Goal: Task Accomplishment & Management: Use online tool/utility

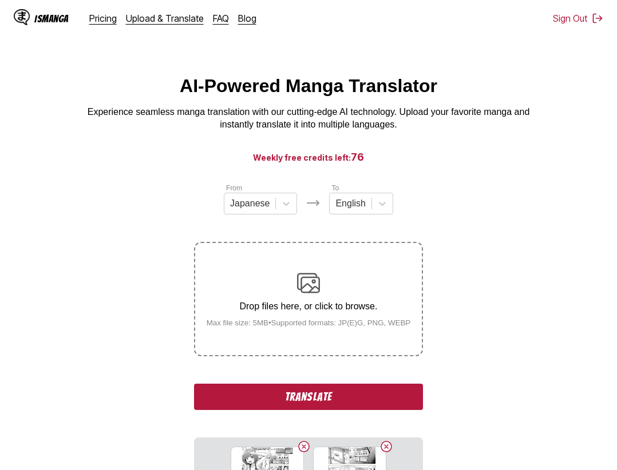
click at [375, 400] on button "Translate" at bounding box center [308, 397] width 229 height 26
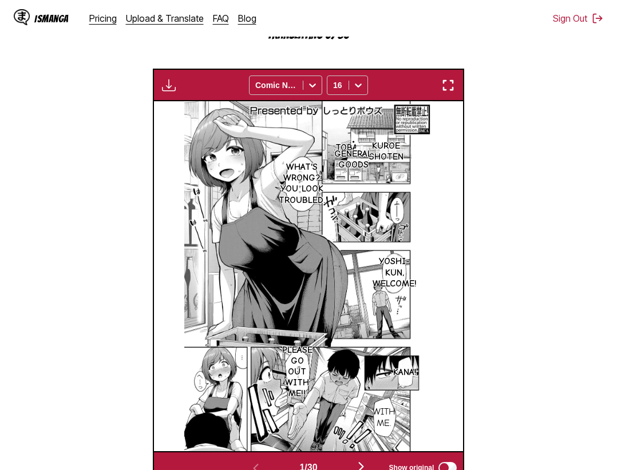
scroll to position [239, 0]
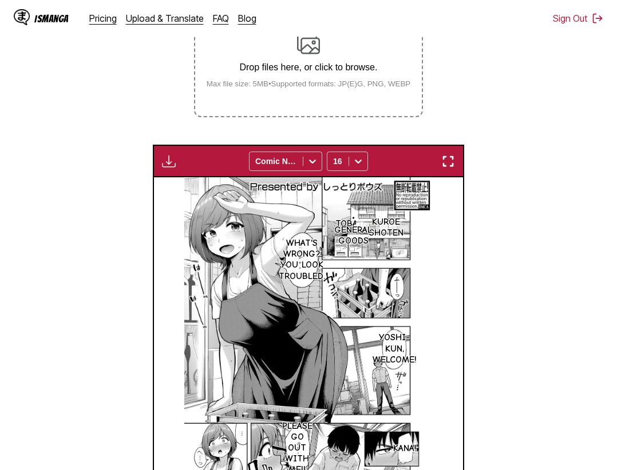
click at [450, 164] on img "button" at bounding box center [448, 161] width 14 height 14
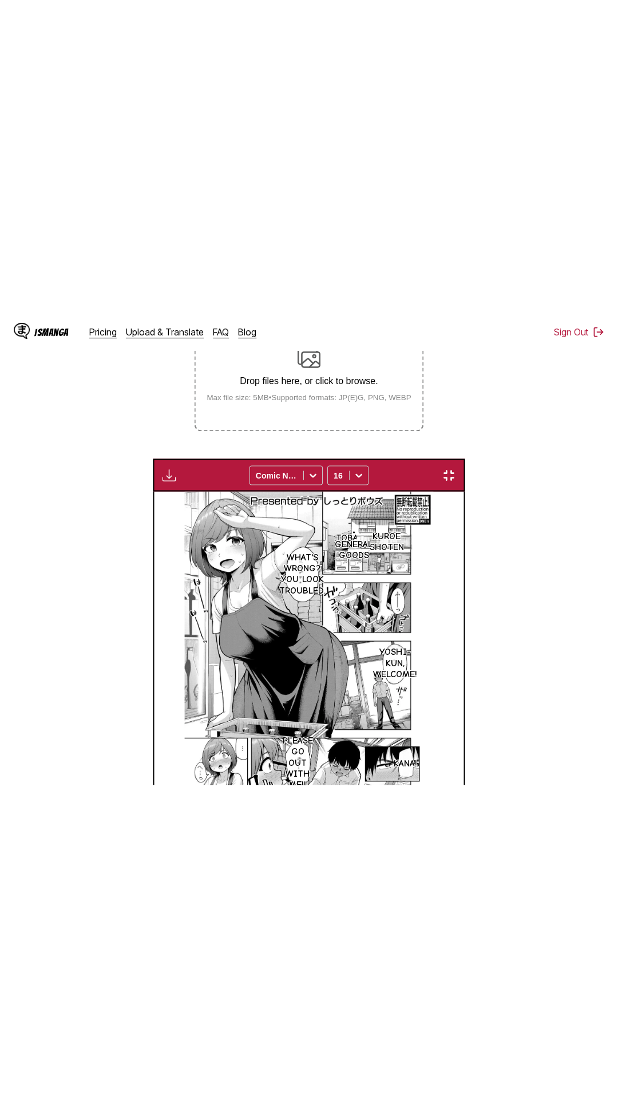
scroll to position [72, 0]
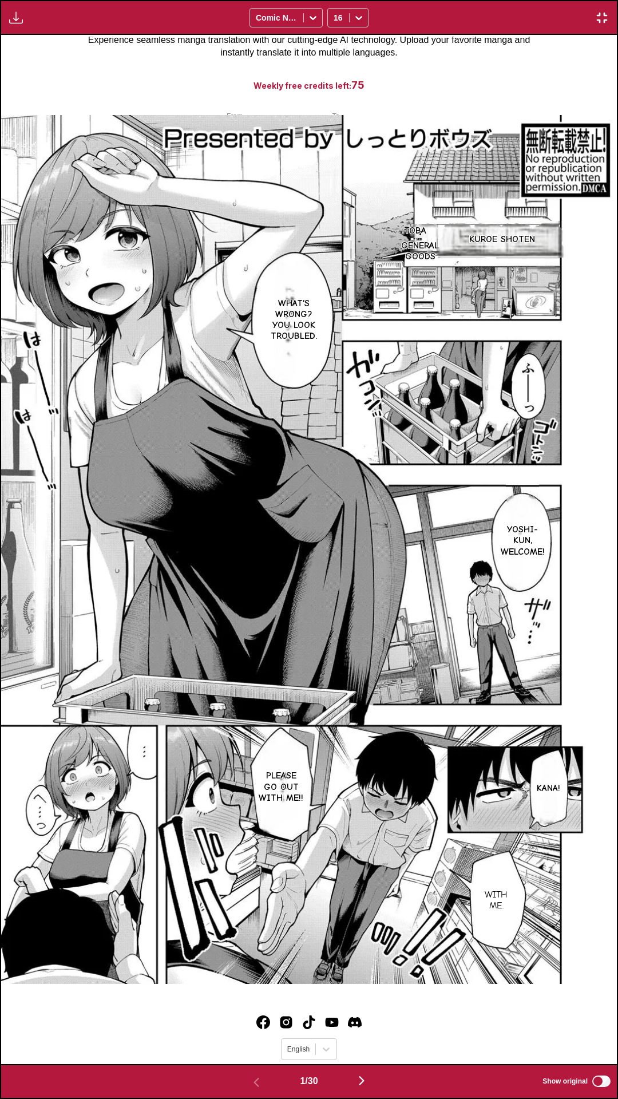
click at [514, 77] on div ".Tobacco Kuroe Shoten ・General goods What's wrong? You look troubled. Yoshi-kun…" at bounding box center [309, 549] width 616 height 1029
click at [371, 53] on div ".Tobacco Kuroe Shoten ・General goods What's wrong? You look troubled. Yoshi-kun…" at bounding box center [309, 549] width 616 height 1029
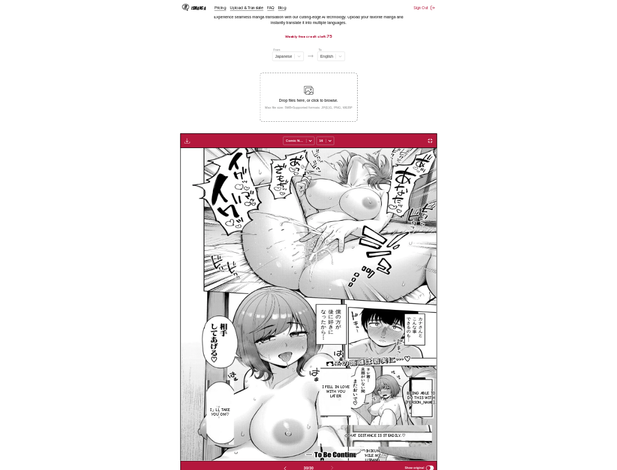
scroll to position [0, 0]
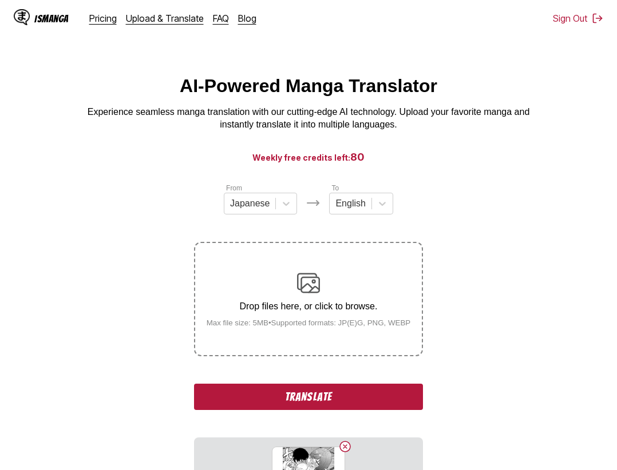
click at [346, 401] on button "Translate" at bounding box center [308, 397] width 229 height 26
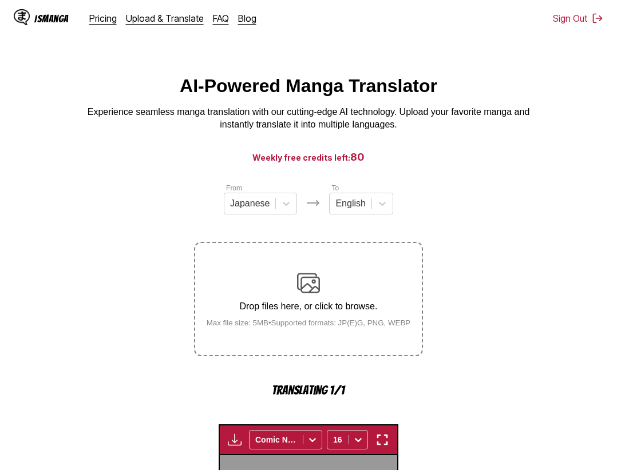
scroll to position [352, 0]
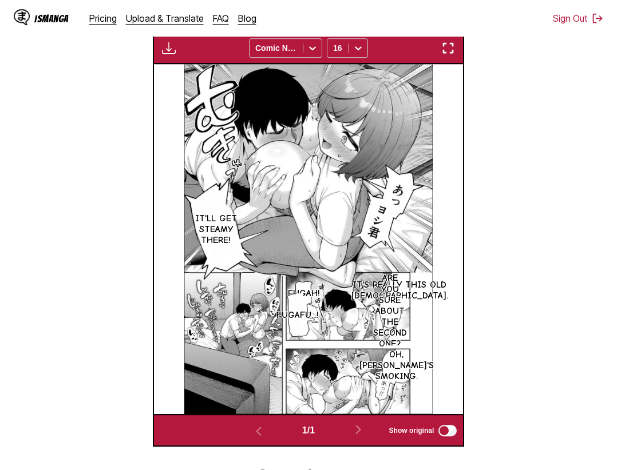
click at [453, 45] on img "button" at bounding box center [448, 48] width 14 height 14
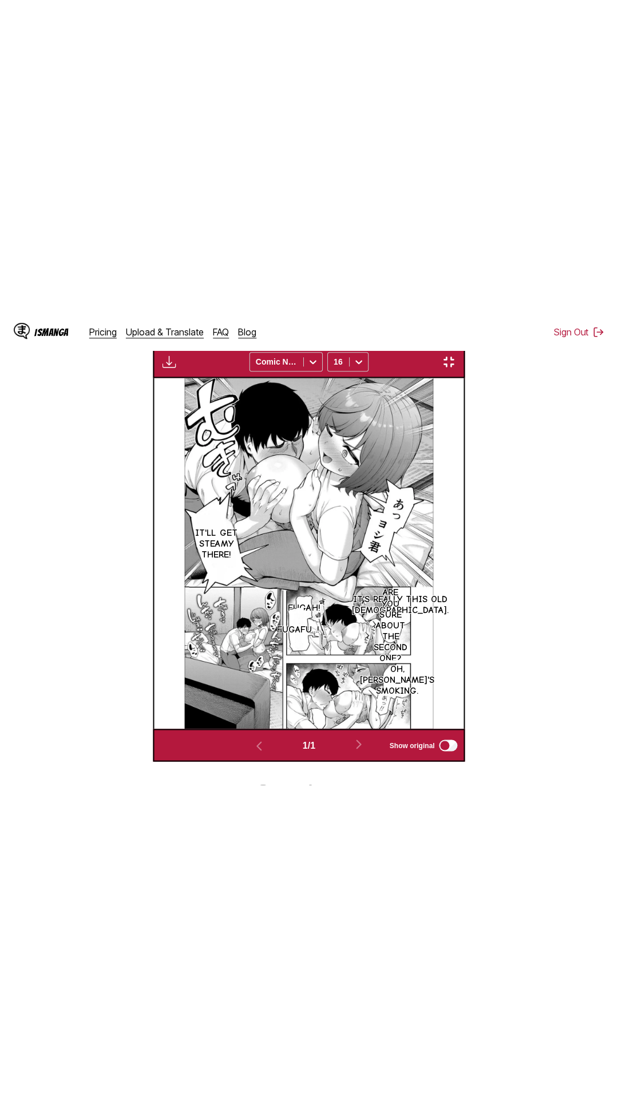
scroll to position [72, 0]
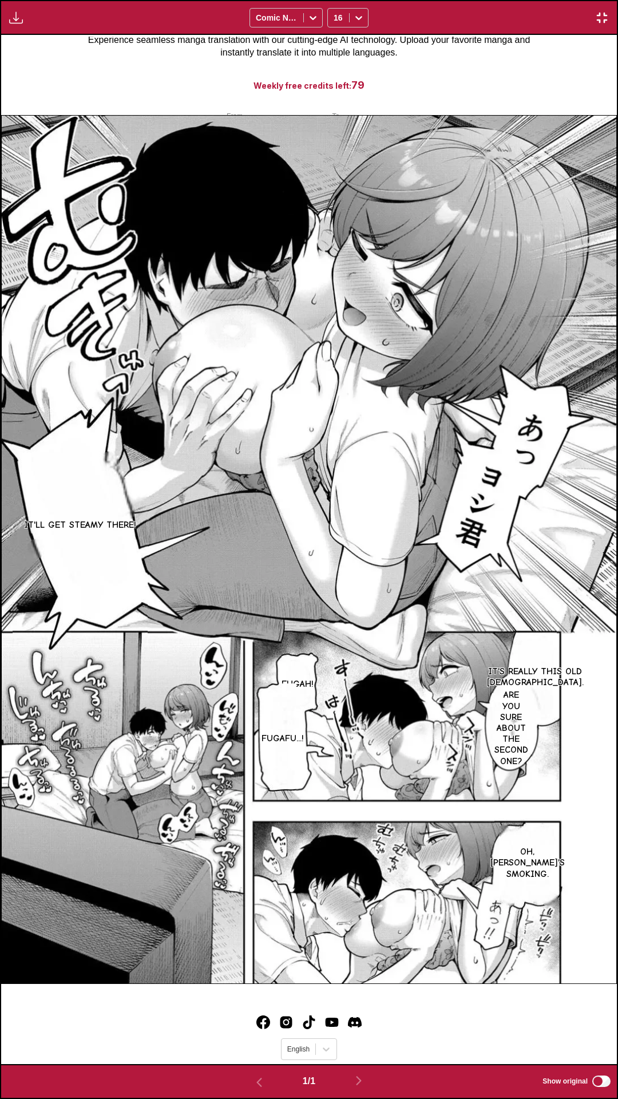
click at [544, 78] on div "It'll get steamy there! It's really this old lady. Fugah! Are you sure about th…" at bounding box center [309, 549] width 616 height 1029
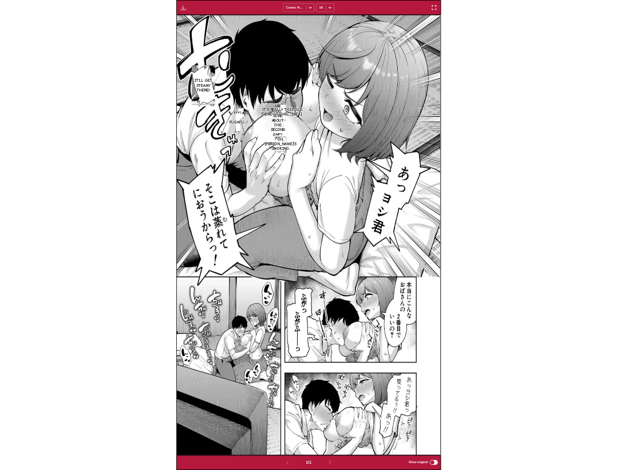
scroll to position [298, 0]
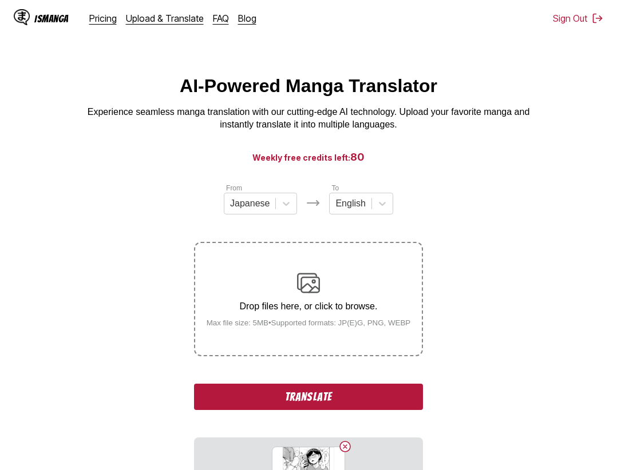
click at [330, 410] on button "Translate" at bounding box center [308, 397] width 229 height 26
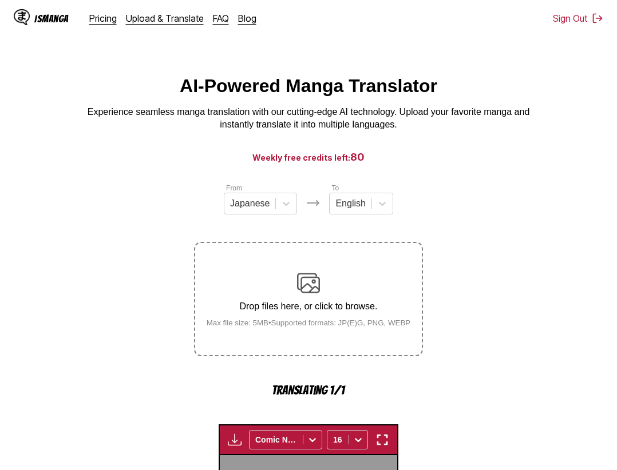
scroll to position [352, 0]
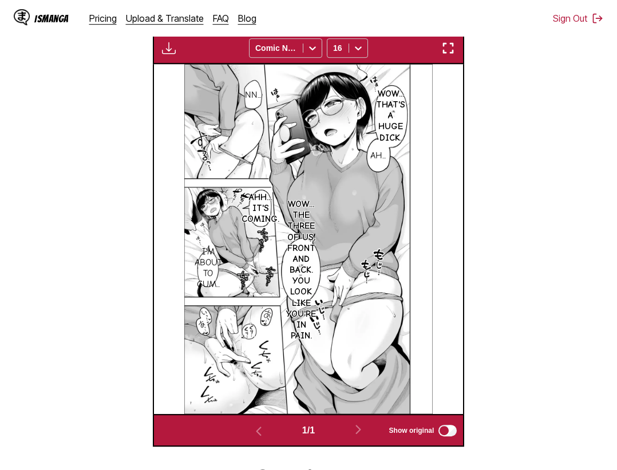
click at [455, 45] on img "button" at bounding box center [448, 48] width 14 height 14
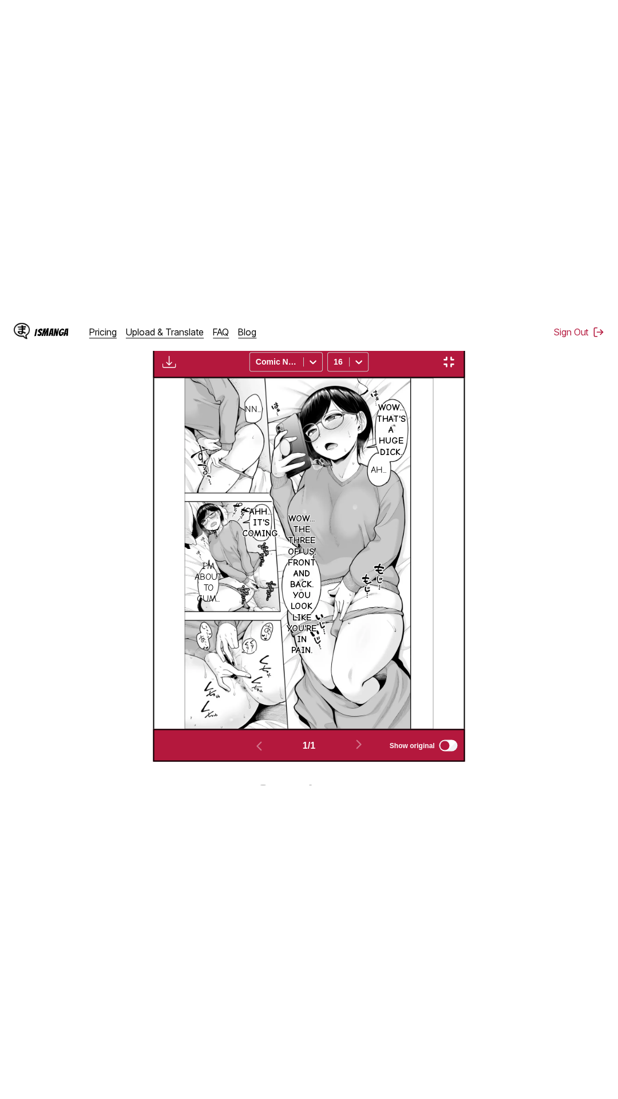
scroll to position [72, 0]
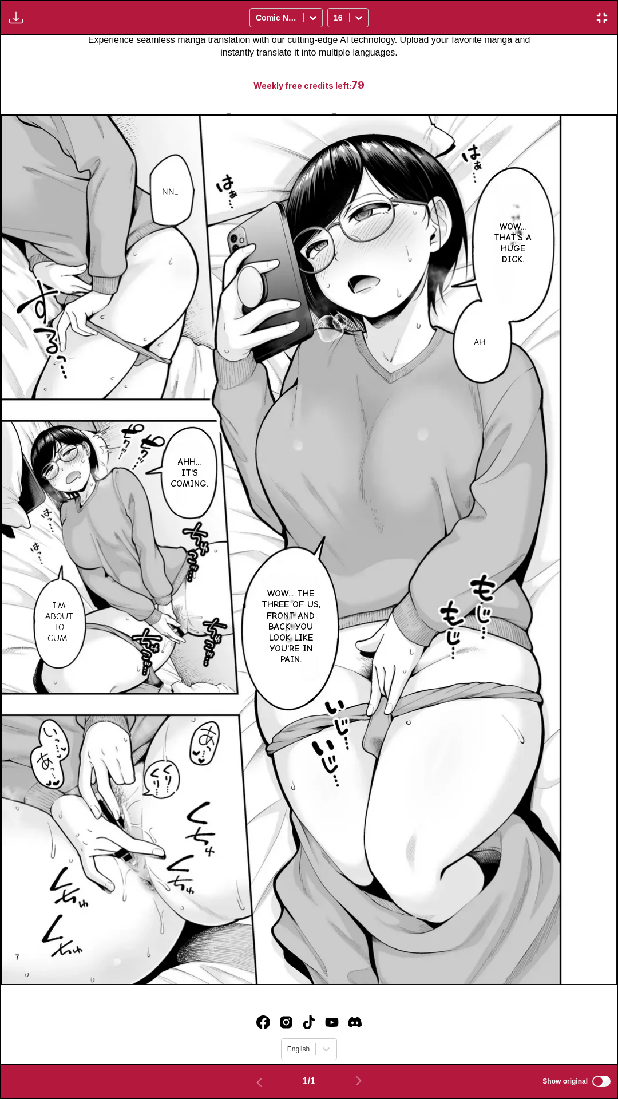
click at [496, 88] on div "Nn... Wow... That's a huge dick. Ah... Ahh... It's coming. Wow... The three of …" at bounding box center [309, 549] width 616 height 1029
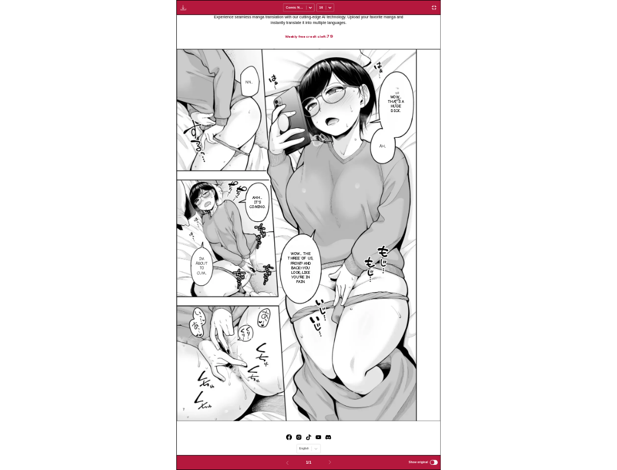
scroll to position [298, 0]
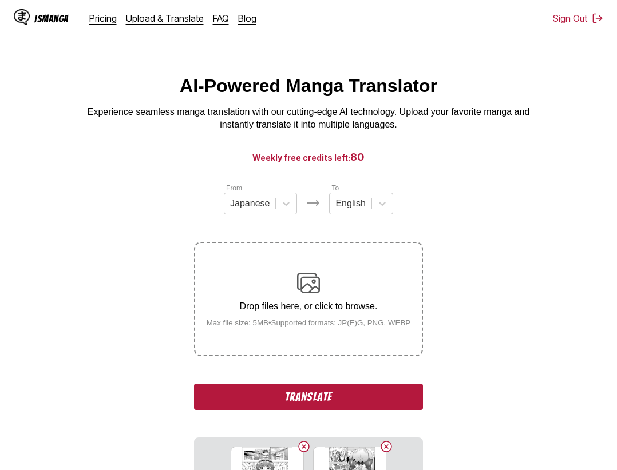
click at [309, 398] on button "Translate" at bounding box center [308, 397] width 229 height 26
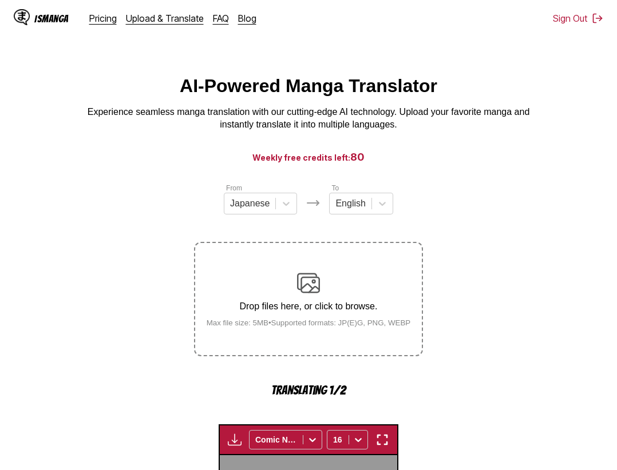
scroll to position [352, 0]
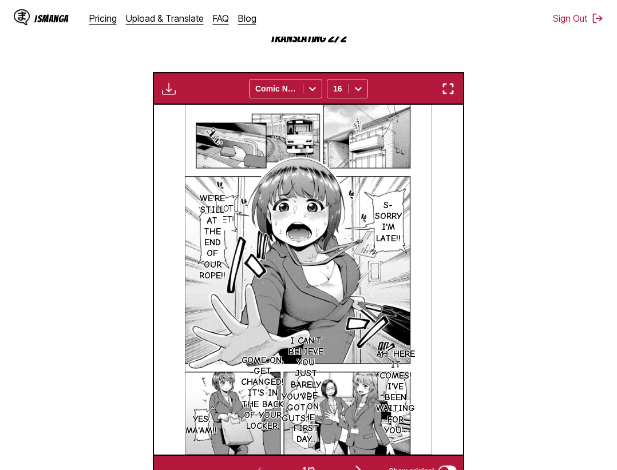
click at [458, 89] on button "button" at bounding box center [448, 88] width 21 height 15
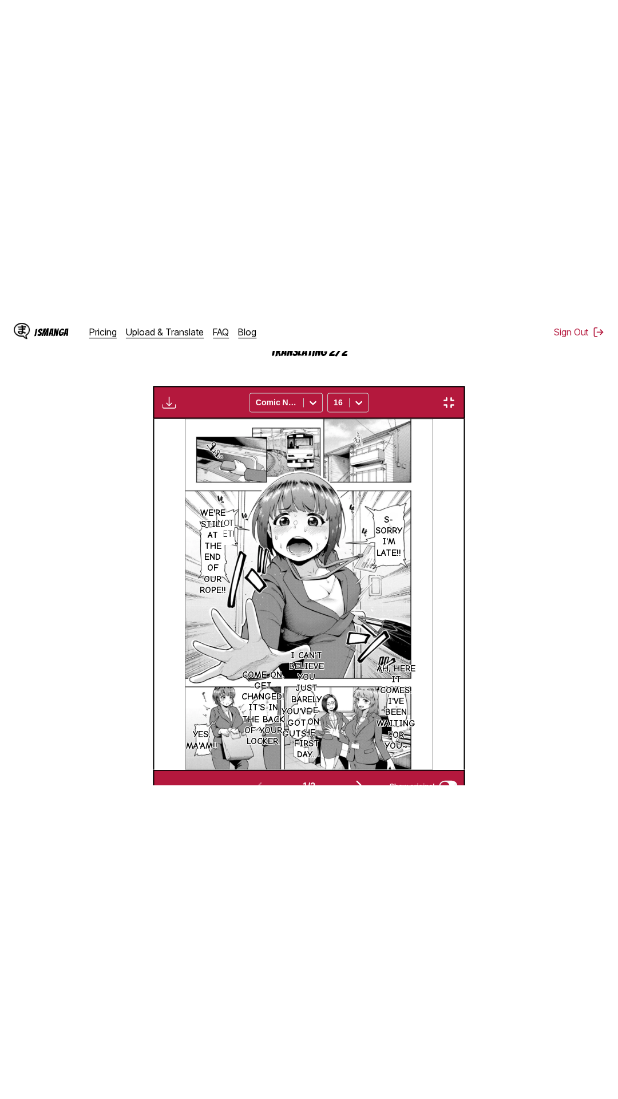
scroll to position [72, 0]
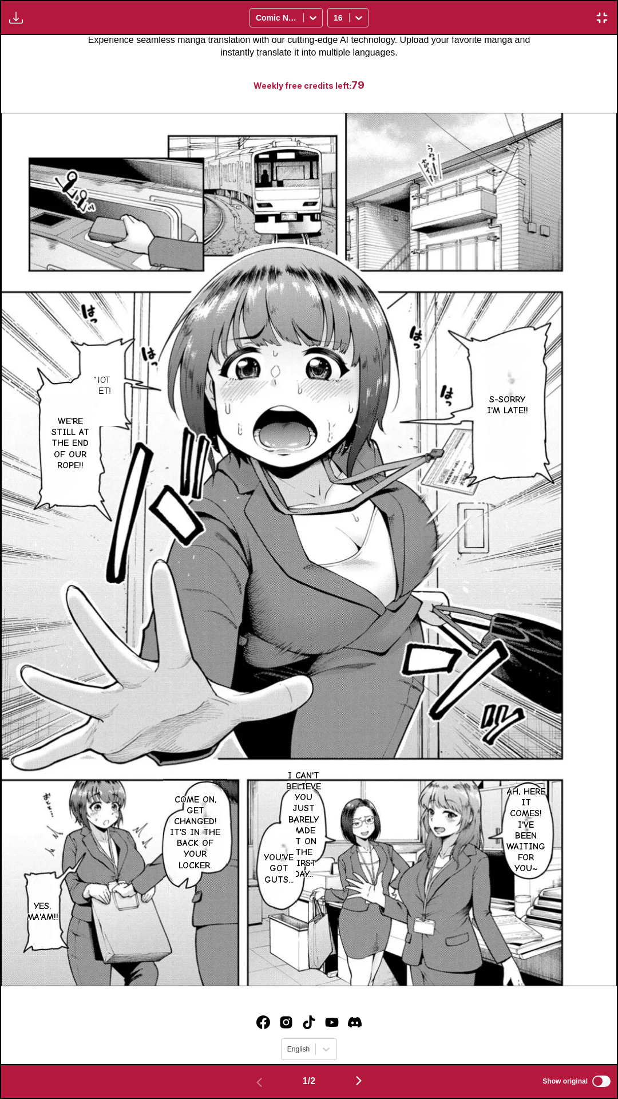
click at [482, 74] on div "S-Sorry I'm late!! Not yet! We're still at the end of our rope!! Ah, here it co…" at bounding box center [309, 549] width 616 height 1029
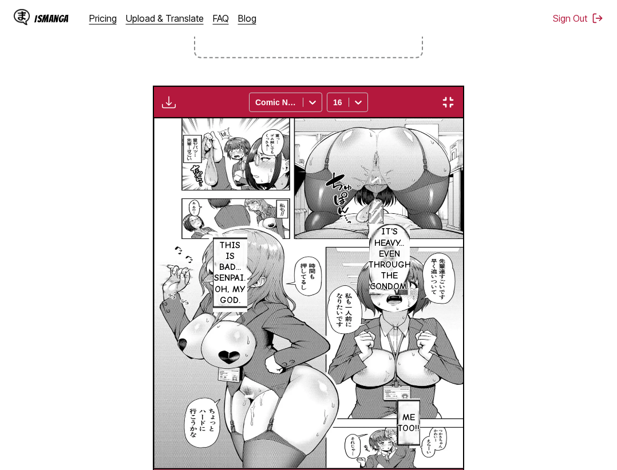
scroll to position [0, 309]
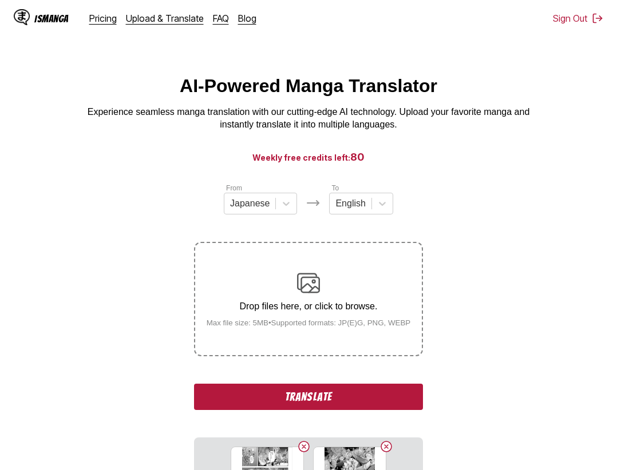
click at [330, 405] on button "Translate" at bounding box center [308, 397] width 229 height 26
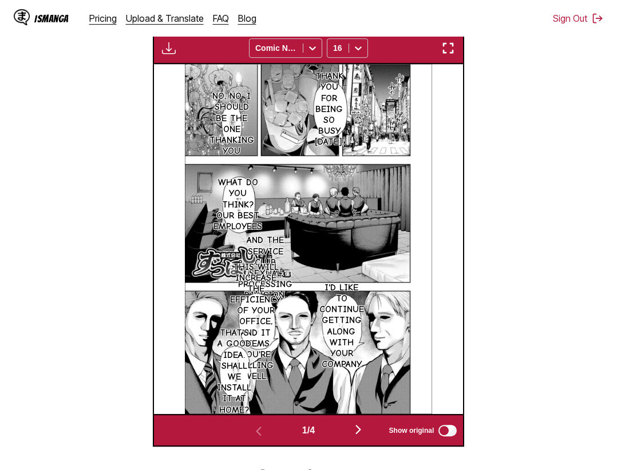
scroll to position [236, 0]
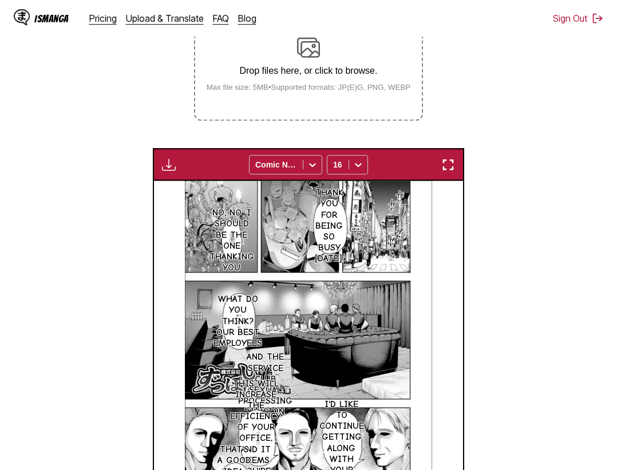
click at [452, 165] on img "button" at bounding box center [448, 165] width 14 height 14
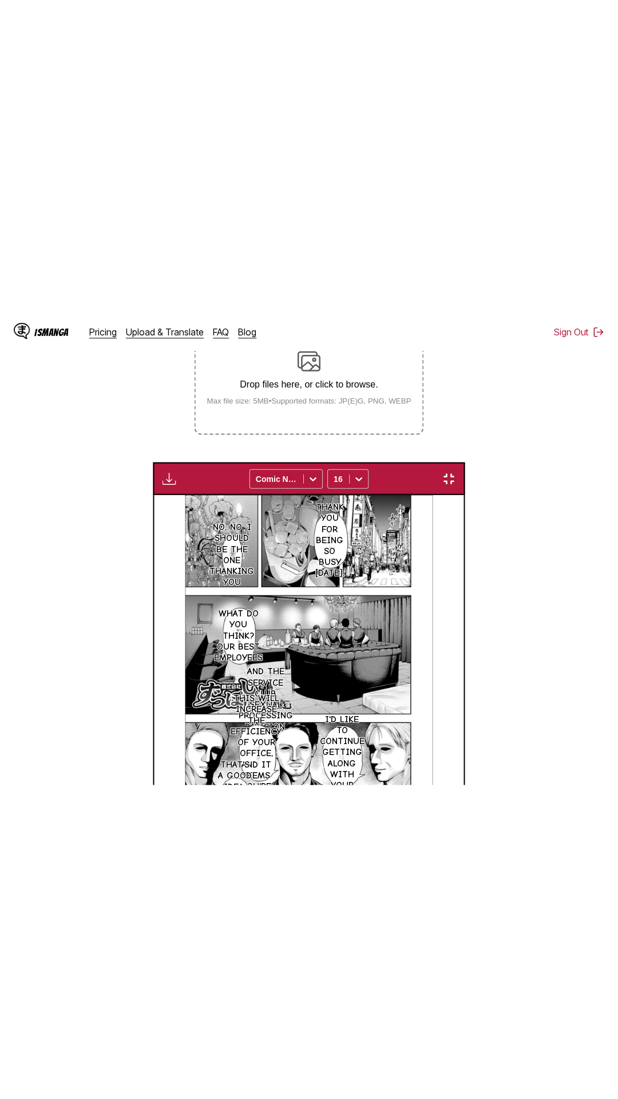
scroll to position [72, 0]
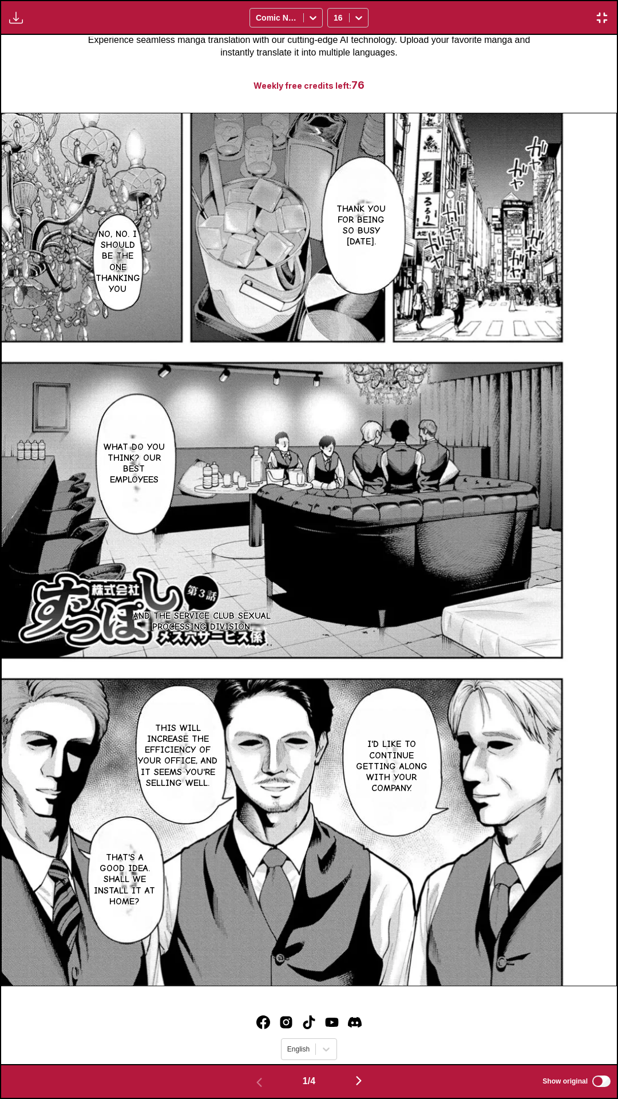
click at [537, 74] on div "Thank you for being so busy today. No, no. I should be the one thanking you Wha…" at bounding box center [309, 549] width 616 height 1029
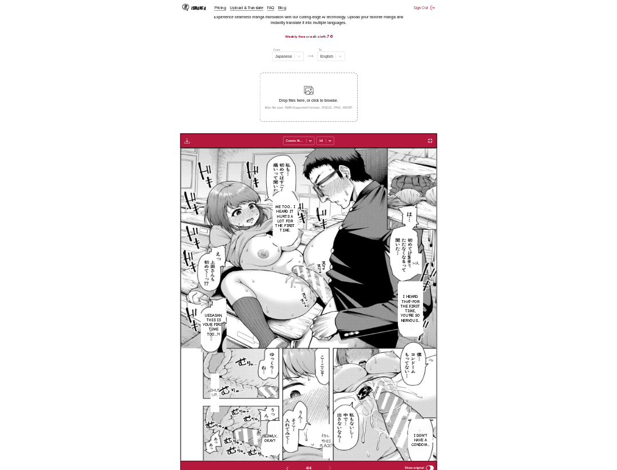
scroll to position [0, 927]
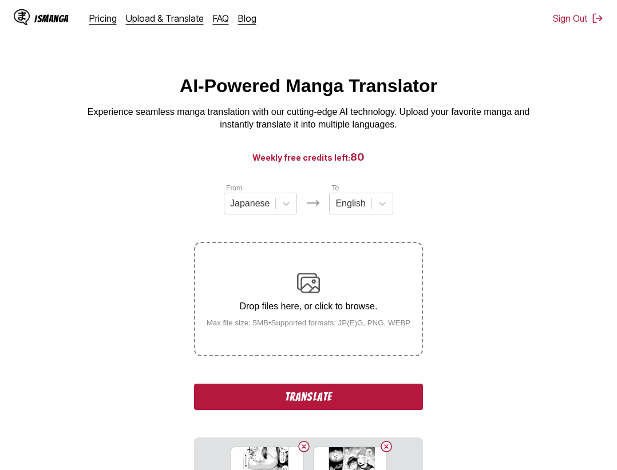
click at [338, 397] on button "Translate" at bounding box center [308, 397] width 229 height 26
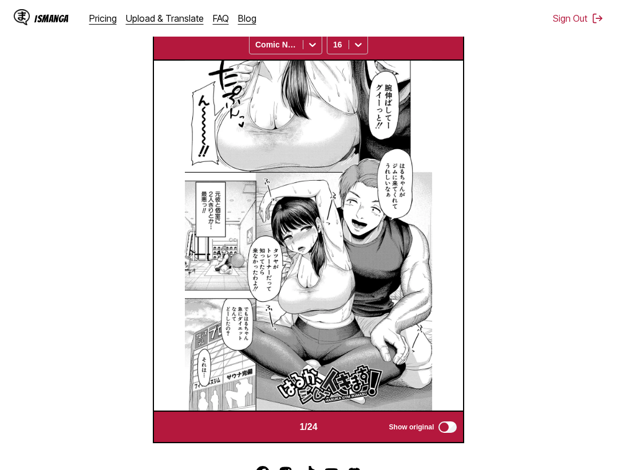
scroll to position [298, 0]
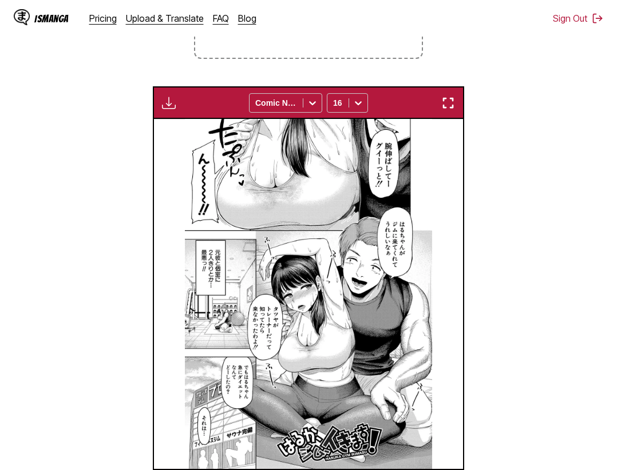
click at [447, 104] on img "button" at bounding box center [448, 103] width 14 height 14
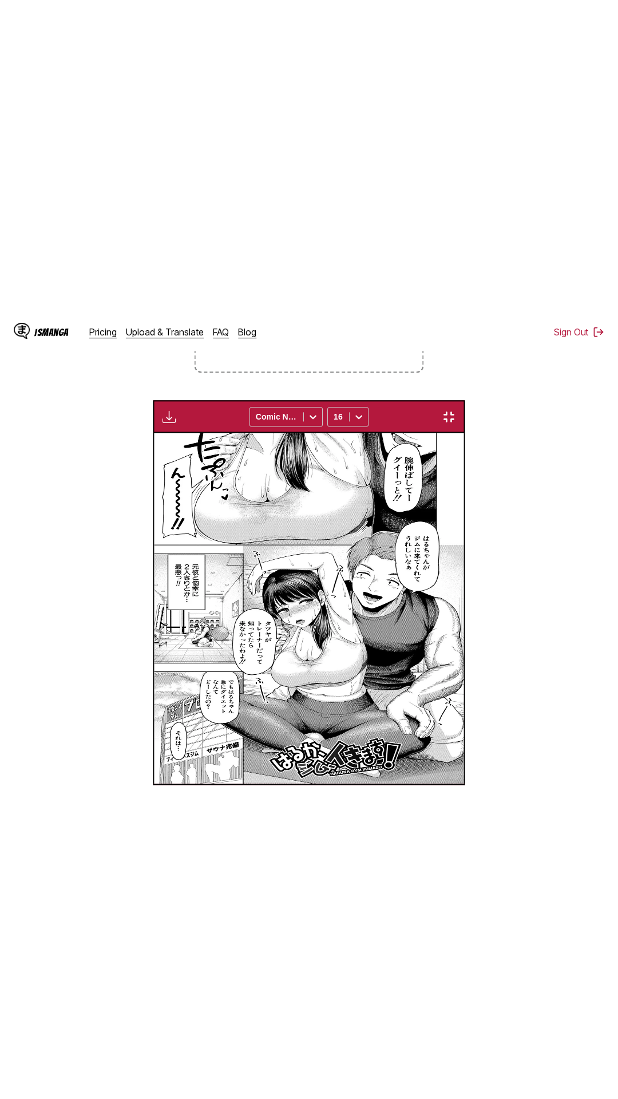
scroll to position [72, 0]
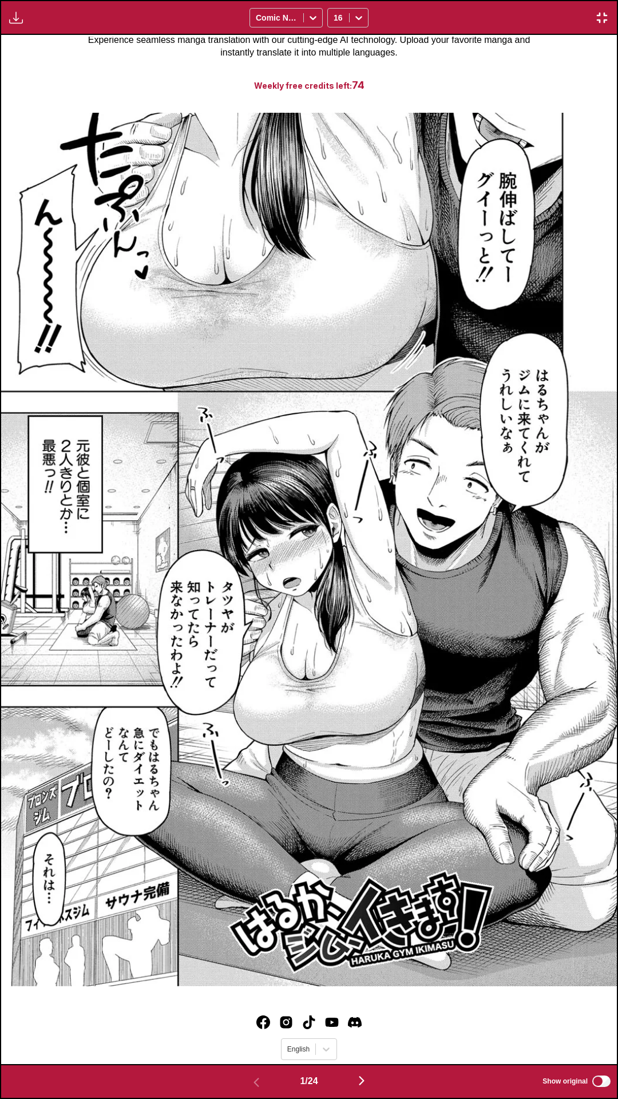
click at [528, 89] on div at bounding box center [309, 549] width 616 height 1029
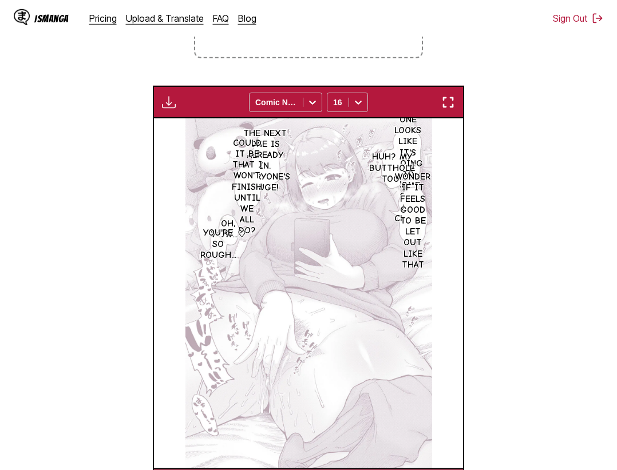
scroll to position [415, 0]
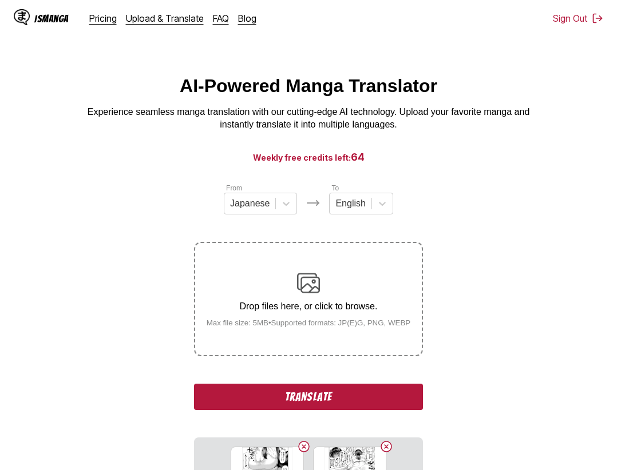
click at [309, 390] on button "Translate" at bounding box center [308, 397] width 229 height 26
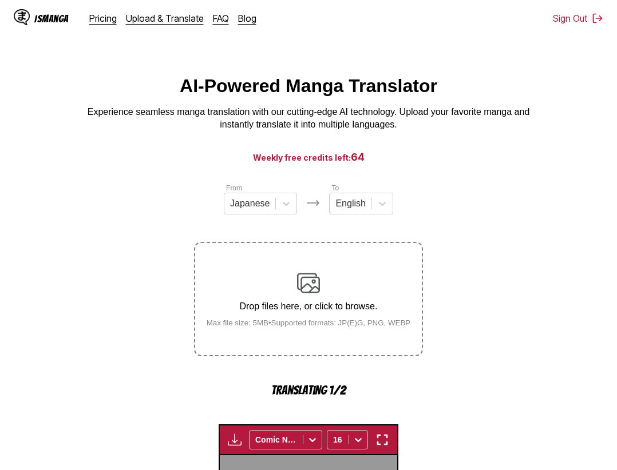
scroll to position [352, 0]
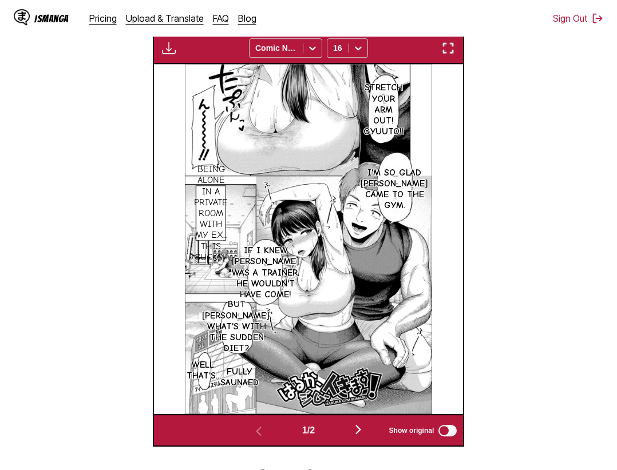
drag, startPoint x: 498, startPoint y: 376, endPoint x: 506, endPoint y: 352, distance: 25.2
click at [501, 372] on section "From Japanese To English Drop files here, or click to browse. Max file size: 5M…" at bounding box center [308, 138] width 598 height 617
click at [457, 50] on button "button" at bounding box center [448, 48] width 21 height 15
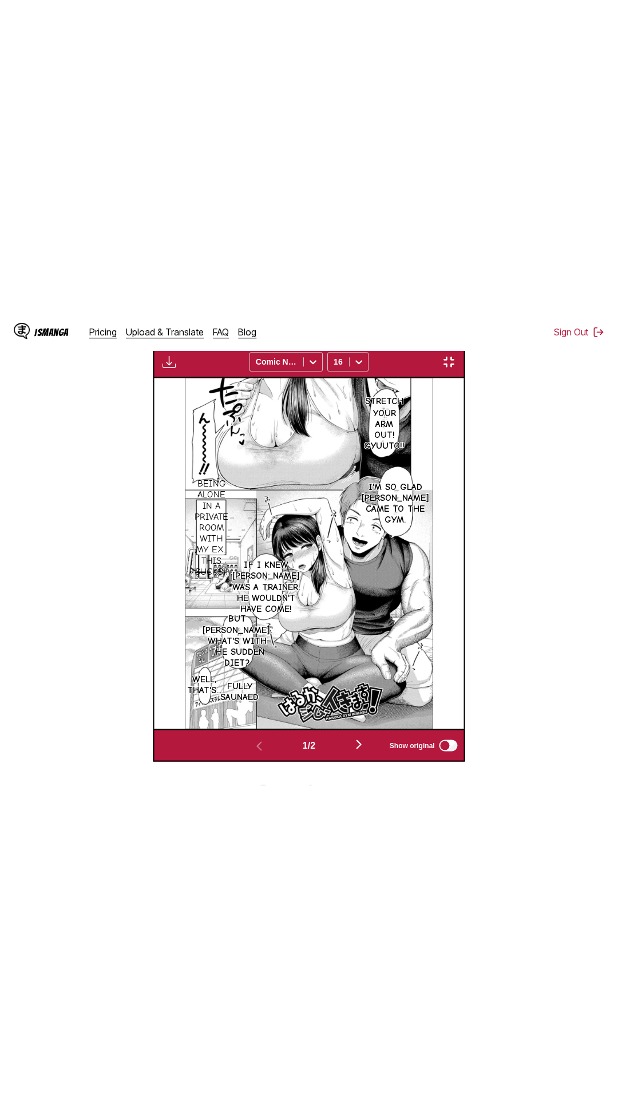
scroll to position [72, 0]
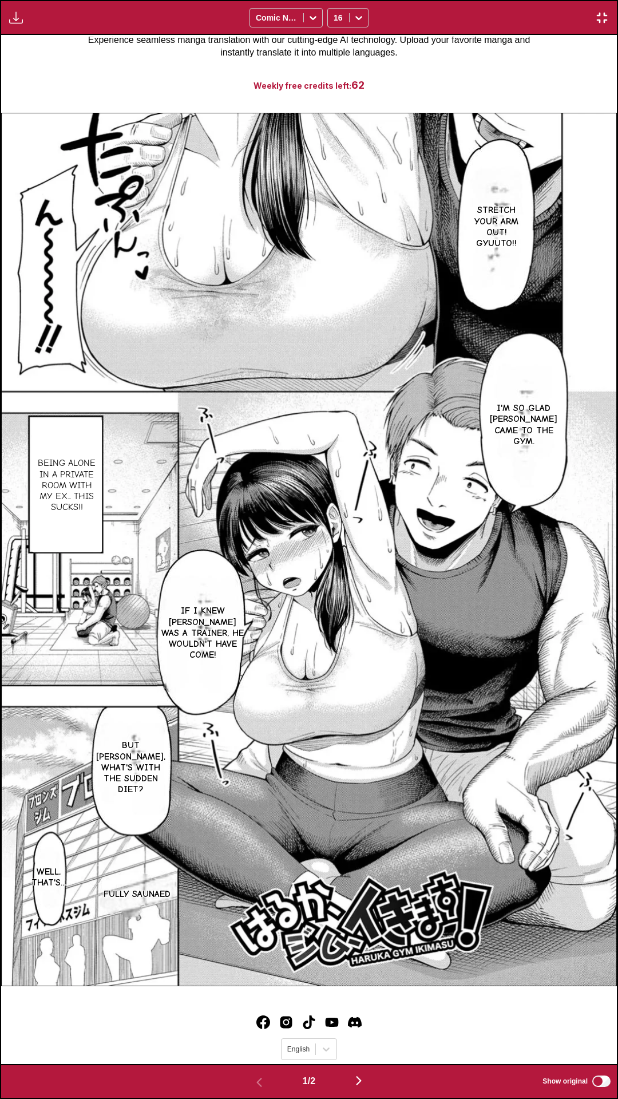
click at [518, 65] on div "Stretch your arm out! Gyuuto!! I'm so glad Haru-chan came to the gym. Being alo…" at bounding box center [309, 549] width 616 height 1029
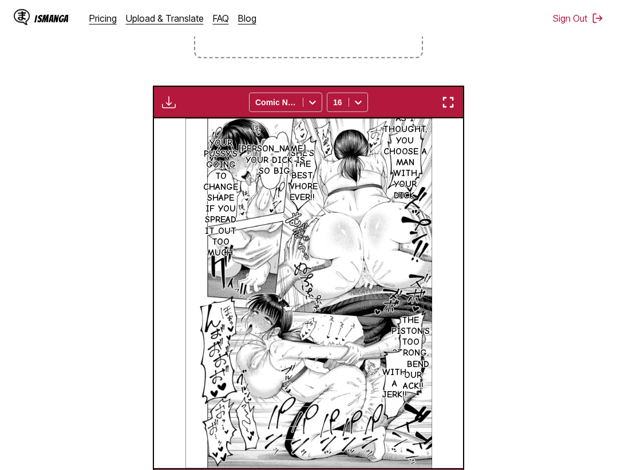
scroll to position [0, 309]
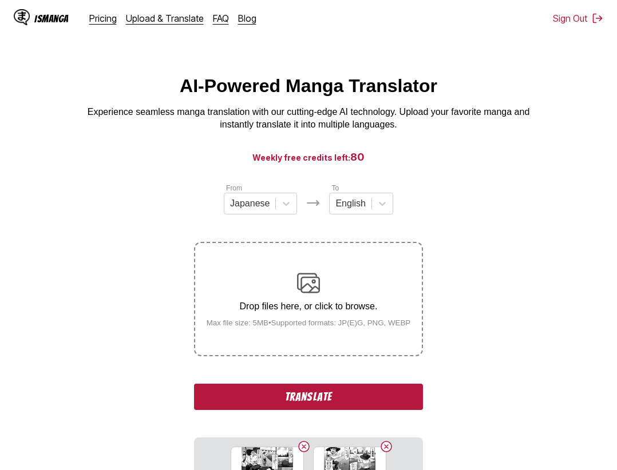
click at [390, 406] on button "Translate" at bounding box center [308, 397] width 229 height 26
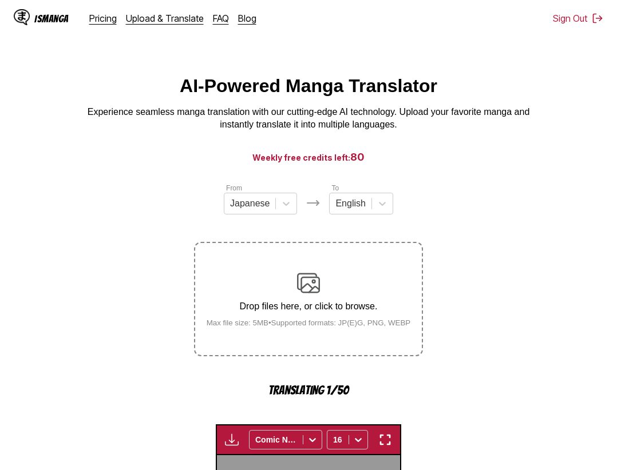
scroll to position [356, 0]
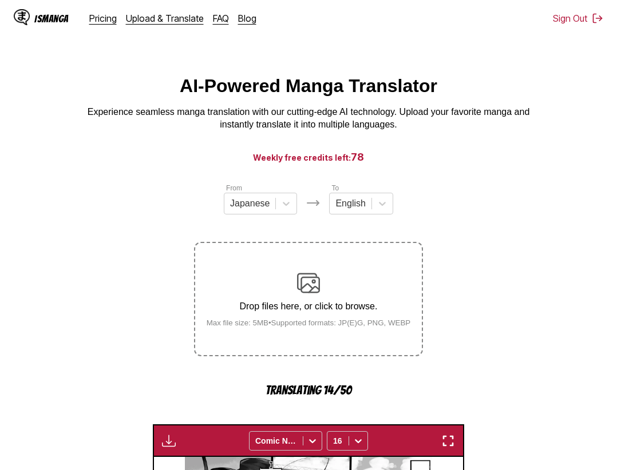
scroll to position [356, 0]
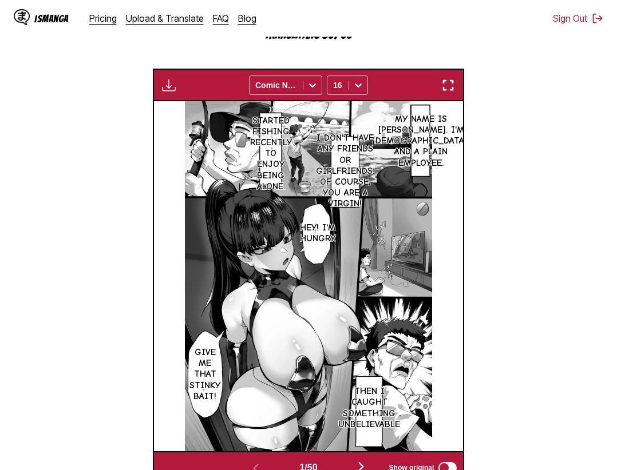
click at [527, 371] on section "From Japanese To English Drop files here, or click to browse. Max file size: 5M…" at bounding box center [308, 155] width 598 height 657
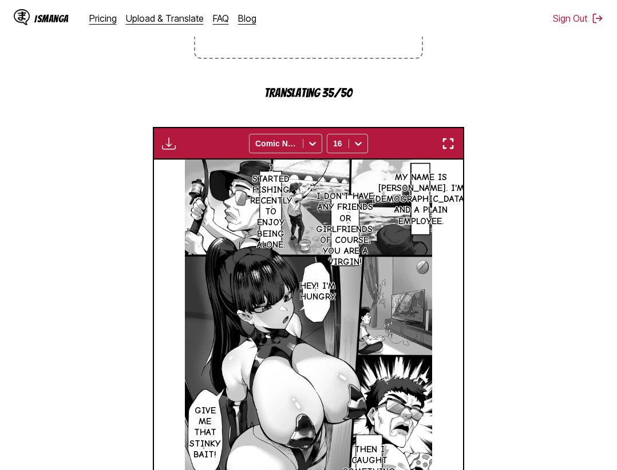
click at [450, 146] on img "button" at bounding box center [448, 144] width 14 height 14
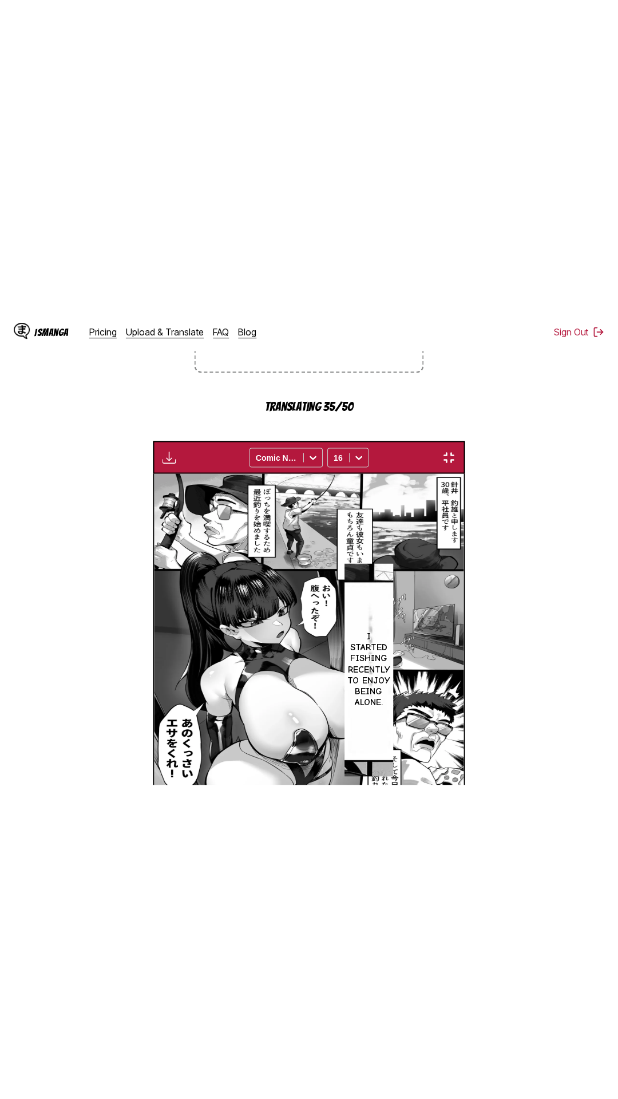
scroll to position [72, 0]
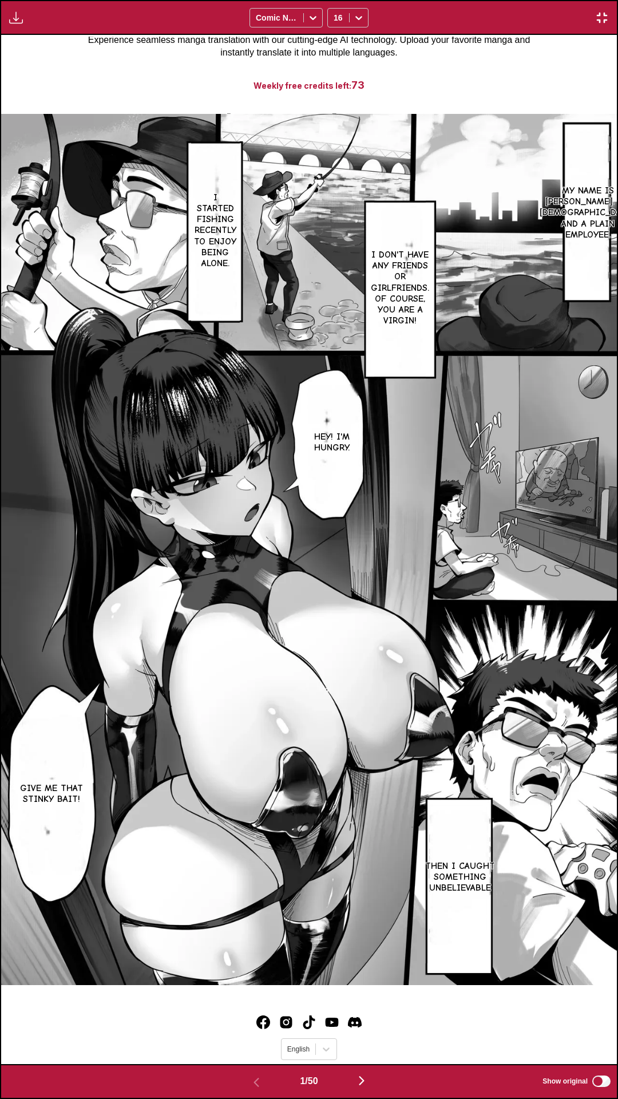
click at [333, 72] on div "My name is Tsurio Harii. I'm 30 years old, and a plain employee. I don't have a…" at bounding box center [309, 549] width 616 height 1029
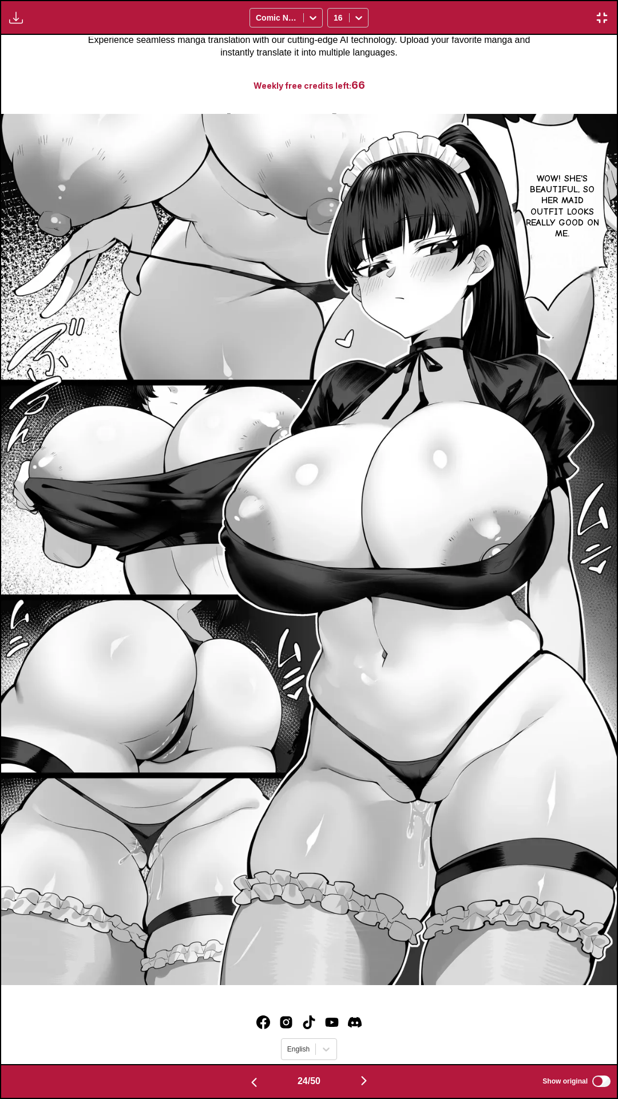
scroll to position [0, 14776]
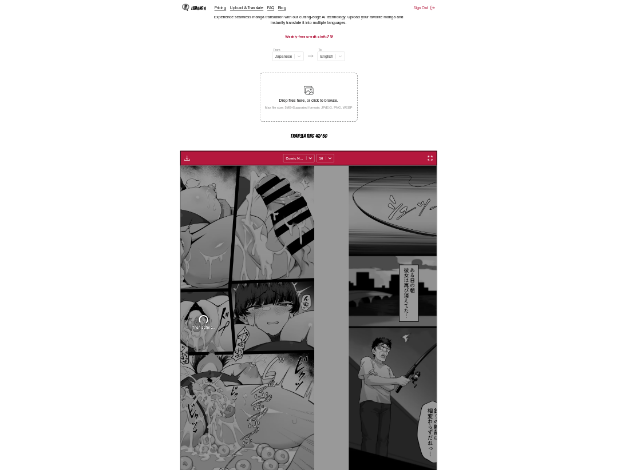
scroll to position [0, 14226]
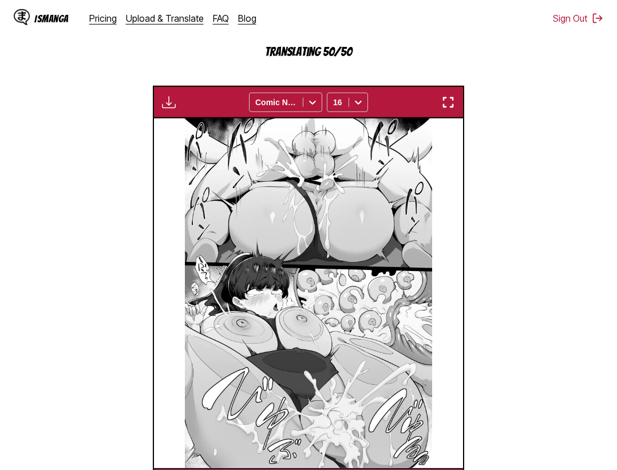
click at [450, 101] on img "button" at bounding box center [448, 103] width 14 height 14
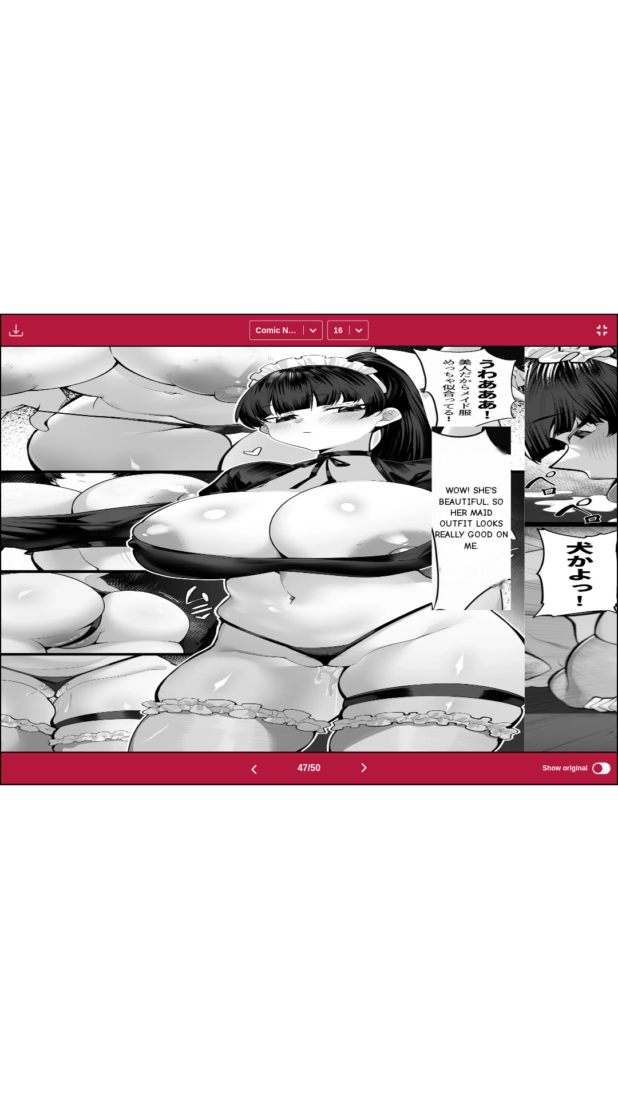
scroll to position [0, 28320]
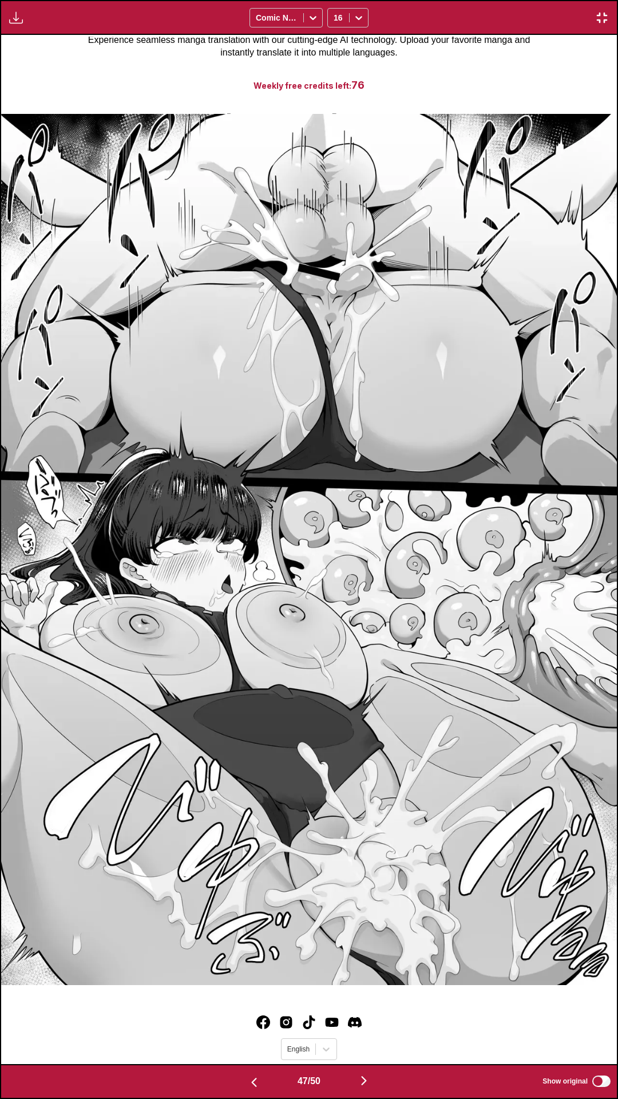
click at [491, 64] on div at bounding box center [309, 549] width 616 height 1029
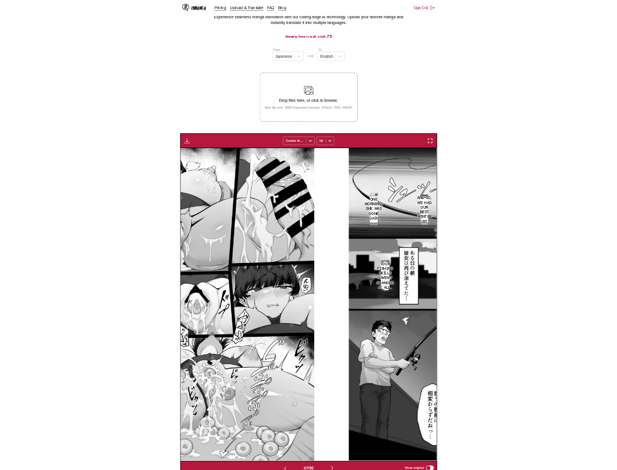
scroll to position [0, 14226]
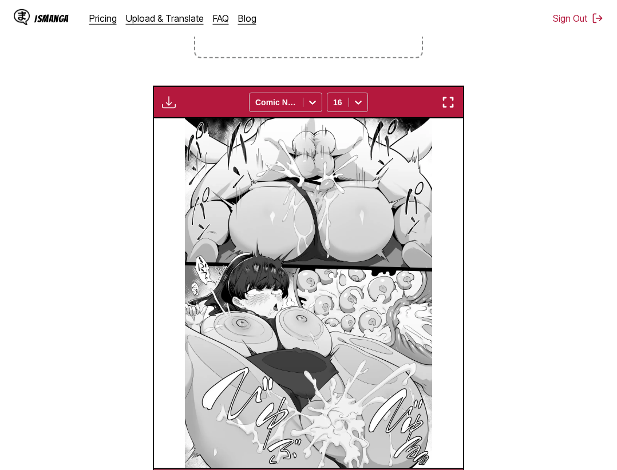
click at [449, 103] on img "button" at bounding box center [448, 103] width 14 height 14
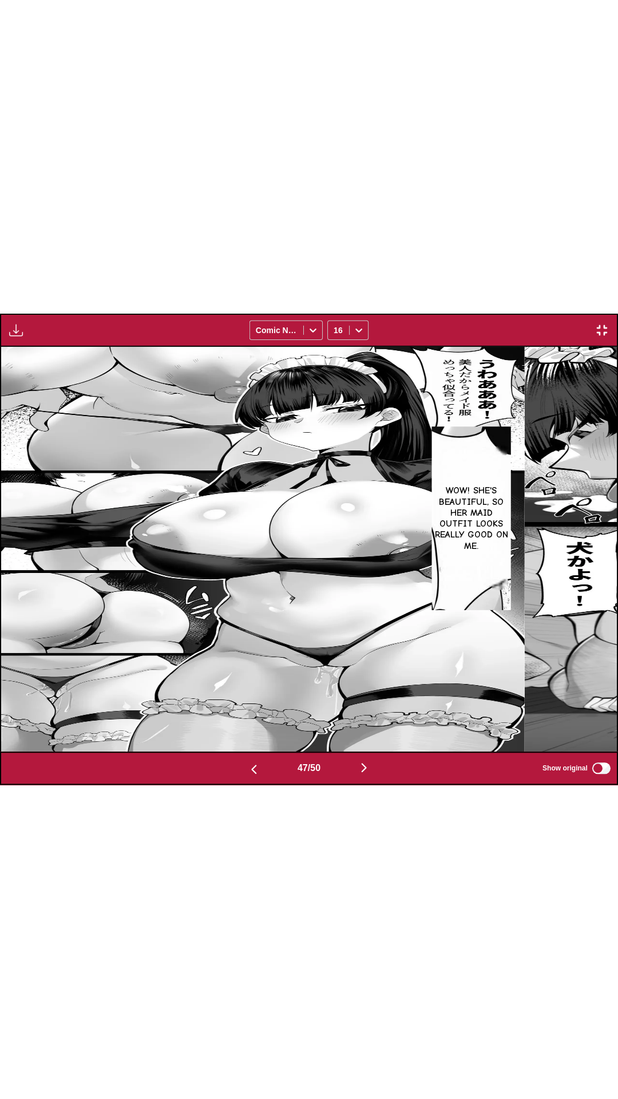
scroll to position [0, 28320]
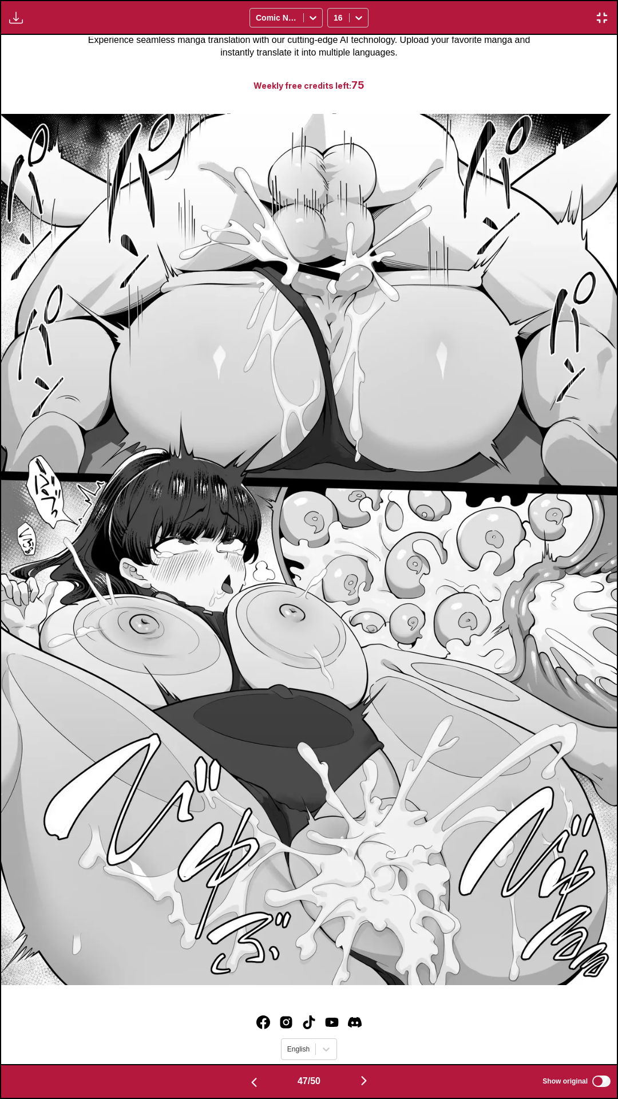
click at [520, 82] on div at bounding box center [309, 549] width 616 height 1029
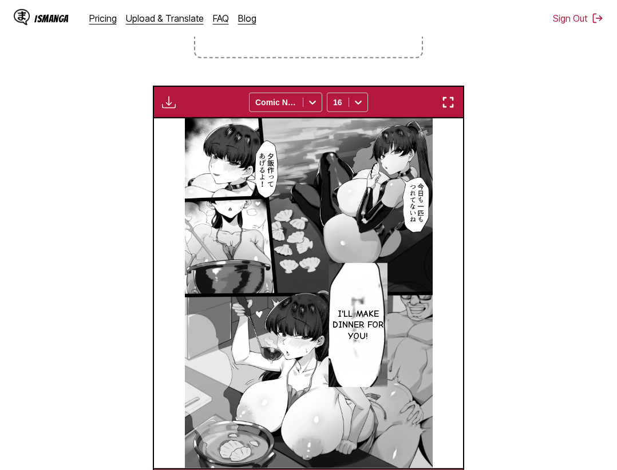
scroll to position [0, 15153]
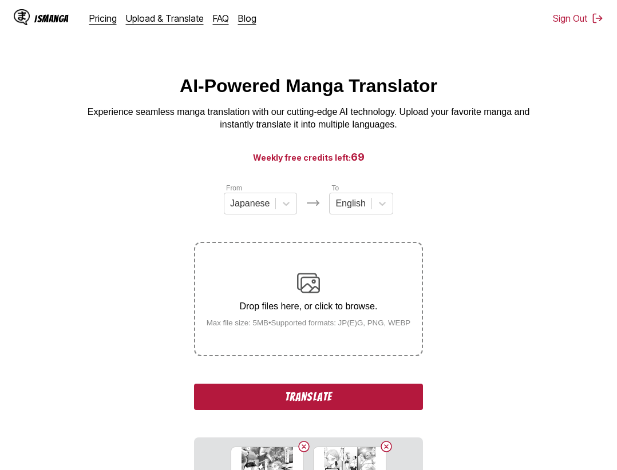
click at [408, 404] on button "Translate" at bounding box center [308, 397] width 229 height 26
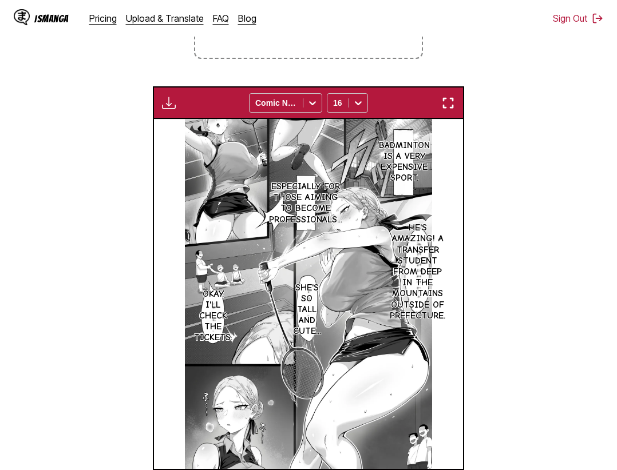
scroll to position [239, 0]
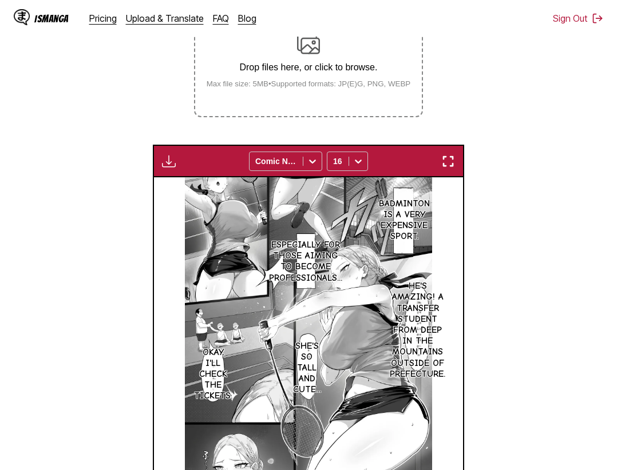
click at [449, 161] on img "button" at bounding box center [448, 161] width 14 height 14
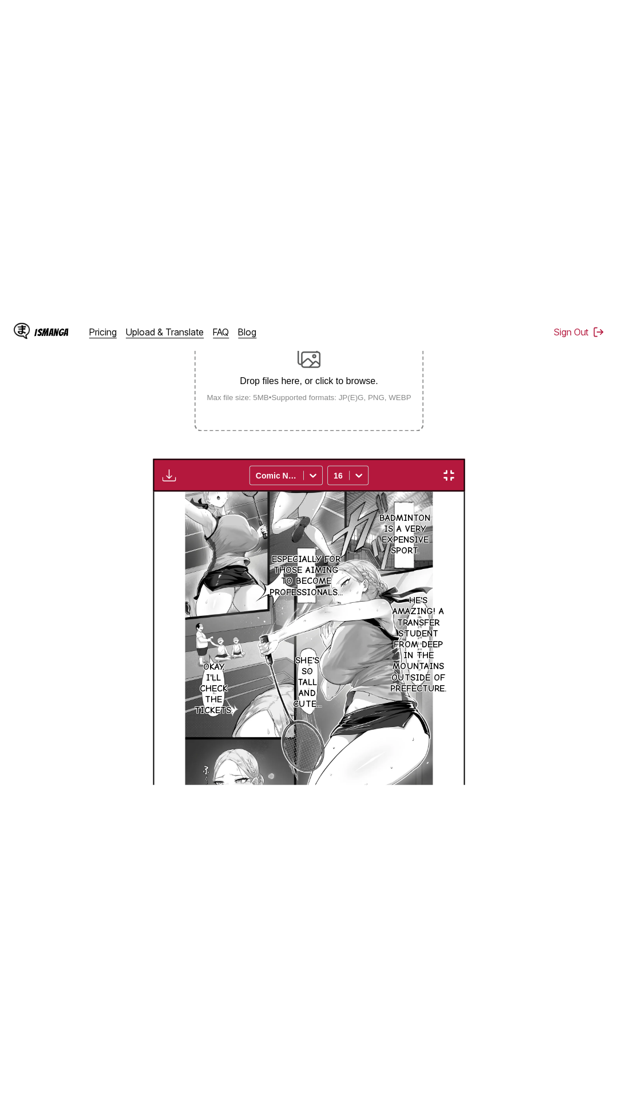
scroll to position [72, 0]
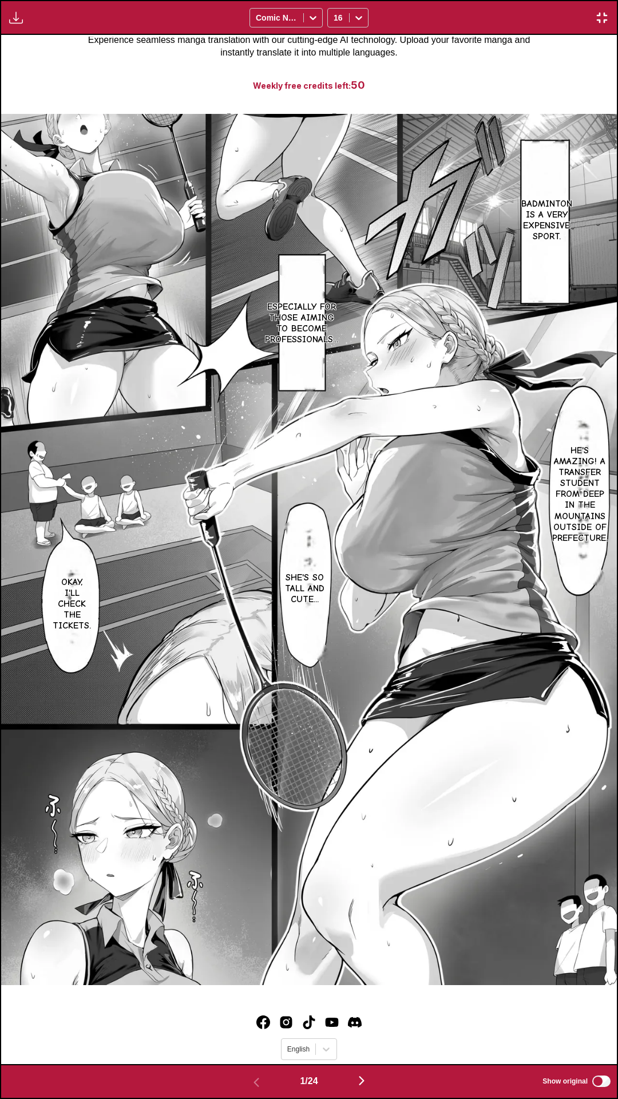
click at [535, 69] on div "Badminton is a very expensive sport. Especially for those aiming to become prof…" at bounding box center [309, 549] width 616 height 1029
click at [468, 0] on div "Download Panel Download All Comic Neue 16" at bounding box center [309, 17] width 618 height 35
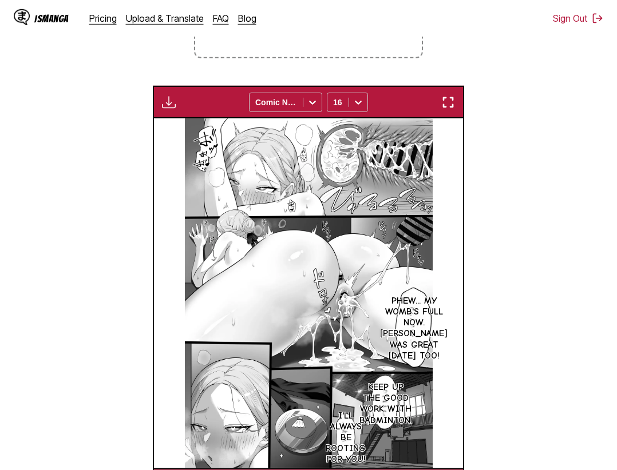
scroll to position [415, 0]
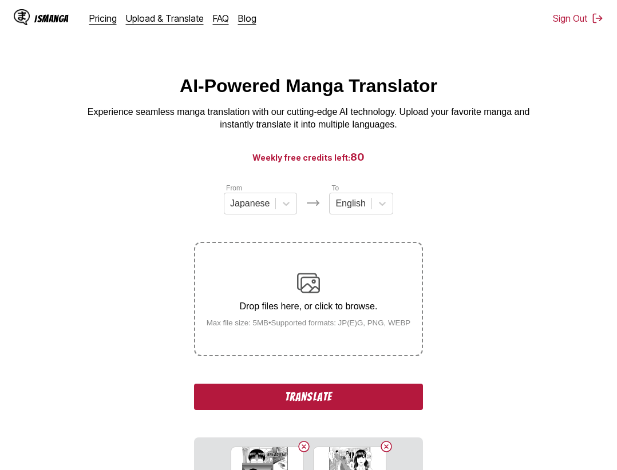
click at [391, 398] on button "Translate" at bounding box center [308, 397] width 229 height 26
